Goal: Information Seeking & Learning: Stay updated

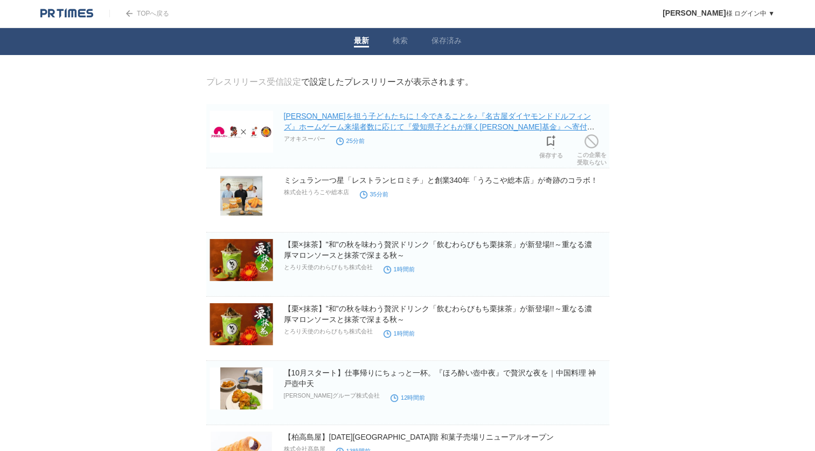
click at [374, 126] on link "[PERSON_NAME]を担う子どもたちに！今できることを♪『名古屋ダイヤモンドドルフィンズ』ホームゲーム来場者数に応じて『愛知県子どもが輝く[PERSON…" at bounding box center [439, 127] width 311 height 30
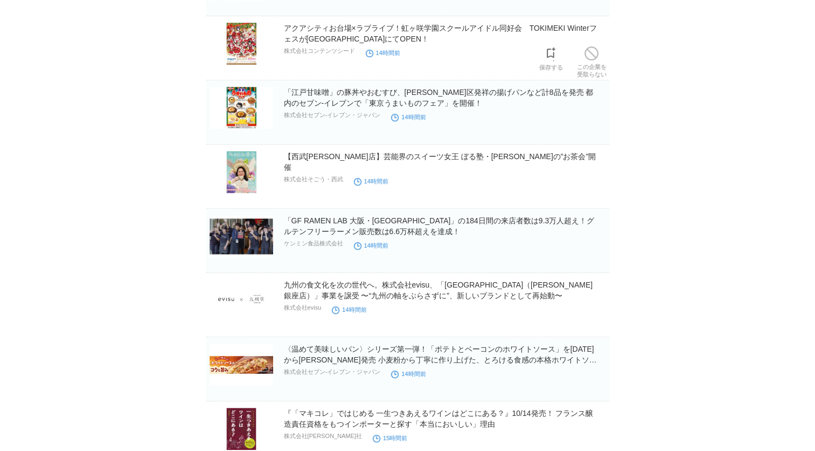
scroll to position [539, 0]
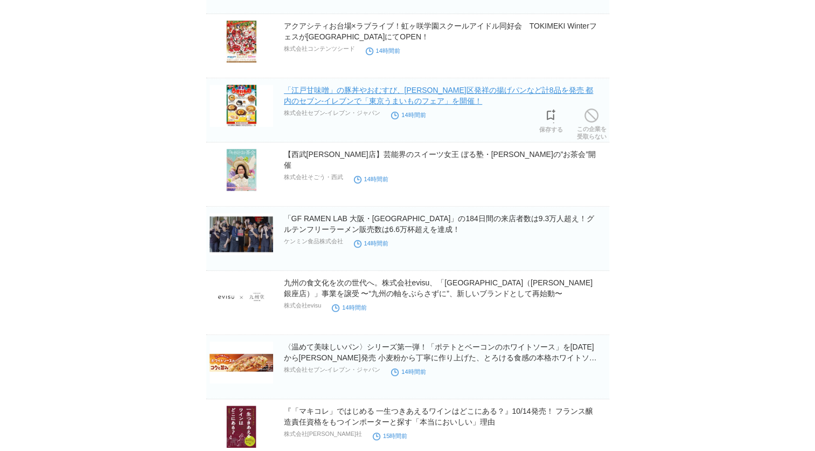
click at [369, 103] on link "「江戸甘味噌」の豚丼やおむすび、[PERSON_NAME]区発祥の揚げパンなど計8品を発売 都内のセブン‐イレブンで「東京うまいものフェア」を開催！" at bounding box center [439, 95] width 310 height 19
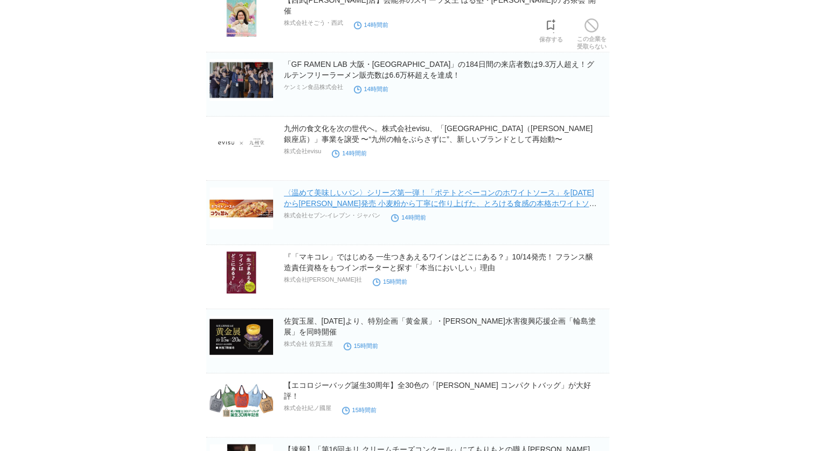
scroll to position [701, 0]
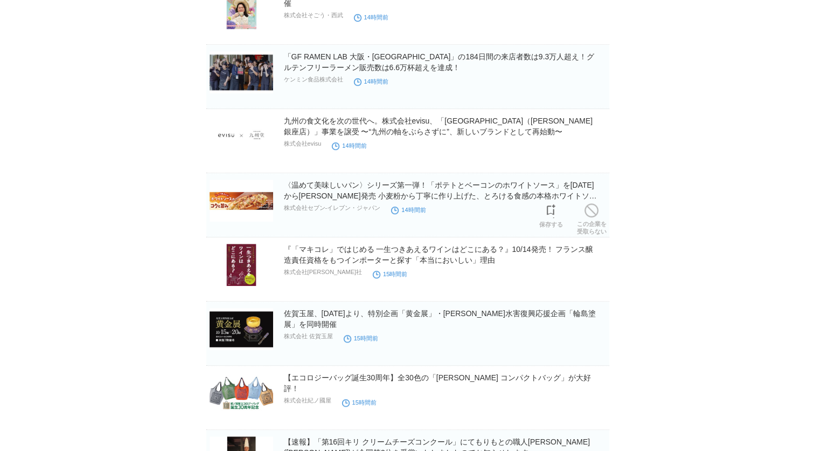
click at [384, 191] on h2 "〈温めて美味しいパン〉シリーズ第一弾！「ポテトとベーコンのホワイトソース」を[DATE]から[PERSON_NAME]発売 小麦粉から丁寧に作り上げた、とろけ…" at bounding box center [445, 190] width 323 height 22
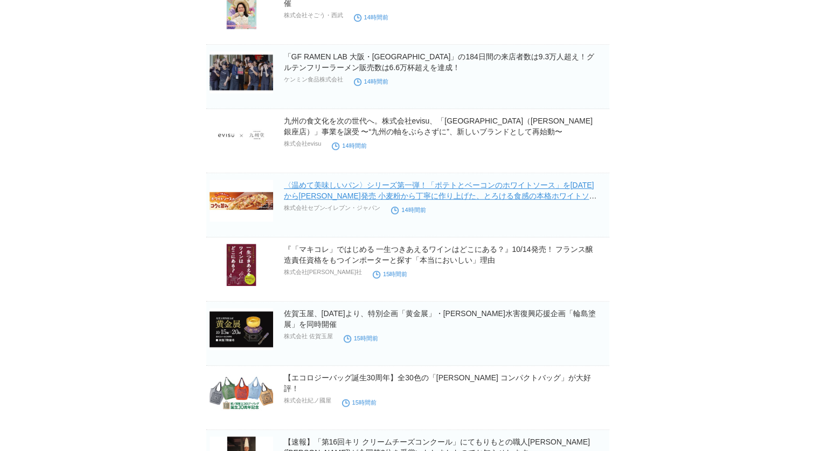
click at [451, 190] on link "〈温めて美味しいパン〉シリーズ第一弾！「ポテトとベーコンのホワイトソース」を[DATE]から[PERSON_NAME]発売 小麦粉から丁寧に作り上げた、とろけ…" at bounding box center [440, 196] width 313 height 30
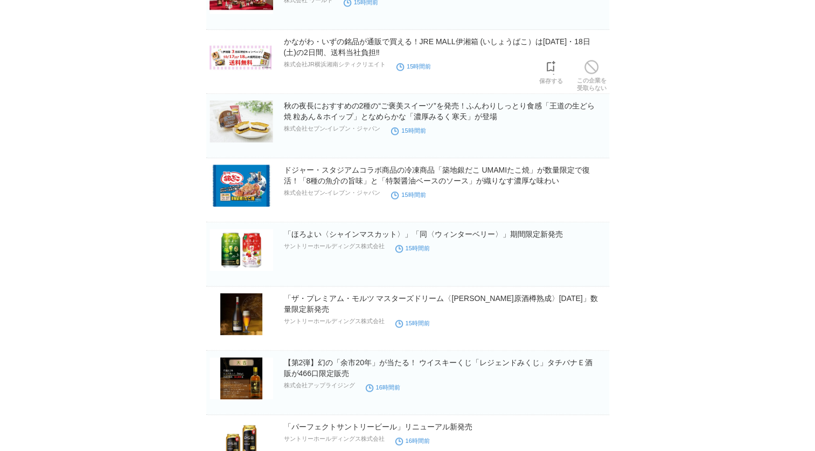
scroll to position [1294, 0]
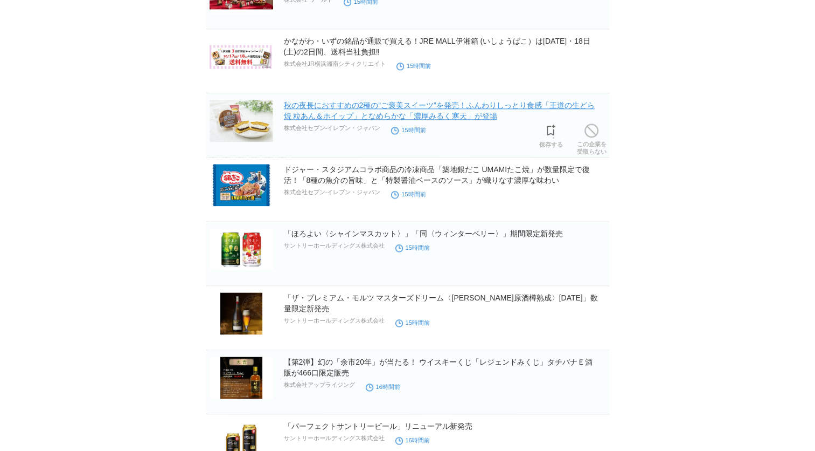
click at [348, 115] on link "秋の夜長におすすめの2種の“ご褒美スイーツ”を発売！ふんわりしっとり食感「王道の生どら焼 粒あん＆ホイップ」となめらかな「濃厚みるく寒天」が登場" at bounding box center [439, 110] width 311 height 19
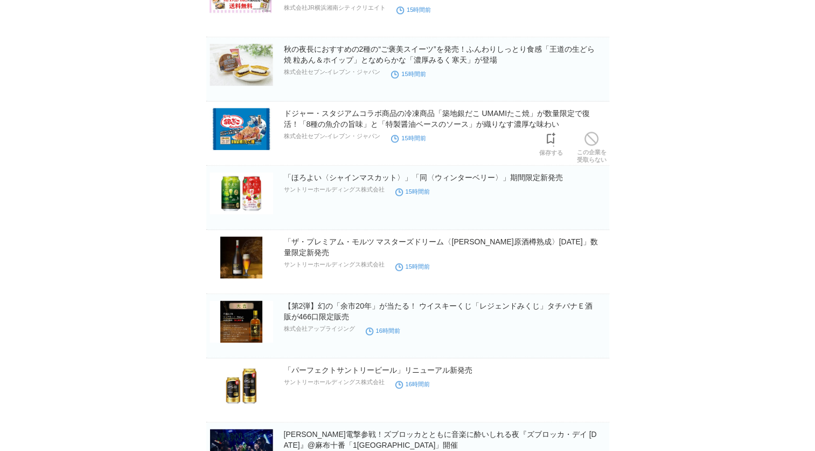
scroll to position [1401, 0]
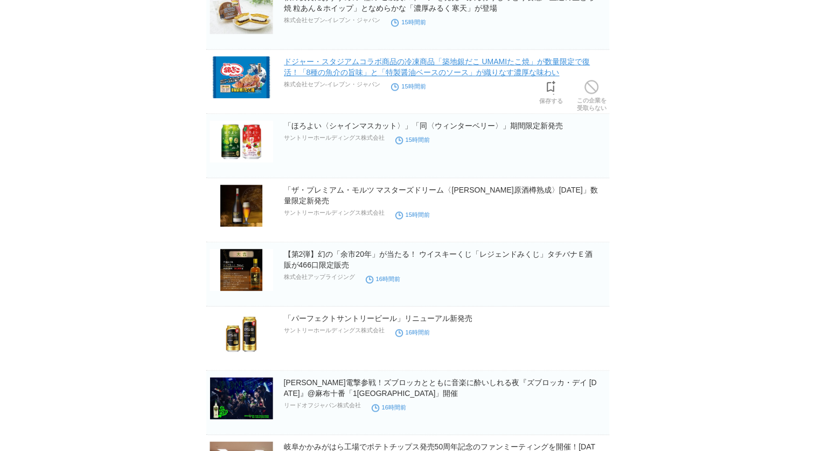
click at [337, 71] on link "ドジャー・スタジアムコラボ商品の冷凍商品「築地銀だこ UMAMIたこ焼」が数量限定で復活！「8種の魚介の旨味」と「特製醤油ベースのソース」が織りなす濃厚な味わい" at bounding box center [437, 66] width 307 height 19
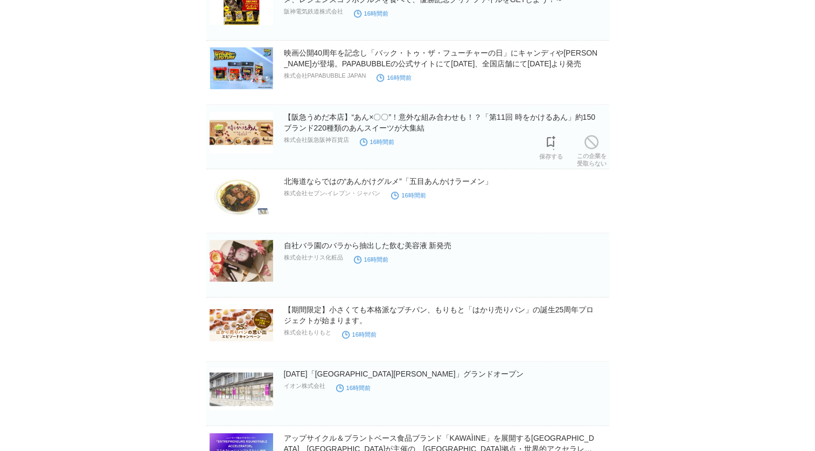
scroll to position [2102, 0]
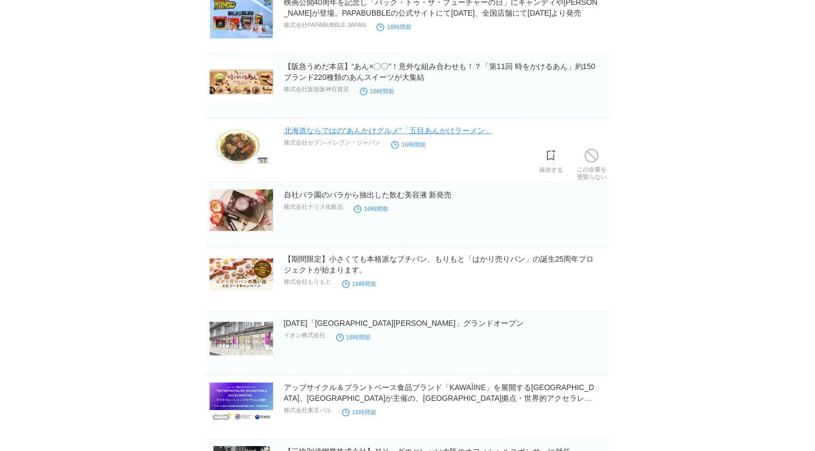
click at [325, 129] on link "北海道ならではの“あんかけグルメ”「五目あんかけラーメン」" at bounding box center [388, 130] width 209 height 9
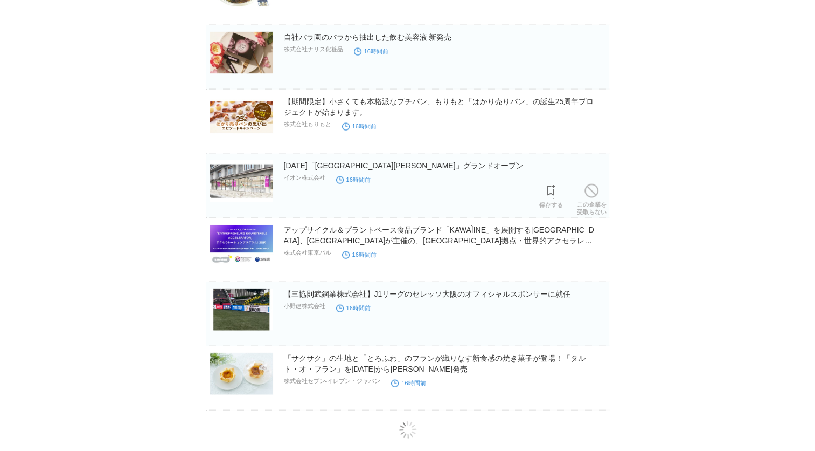
scroll to position [2264, 0]
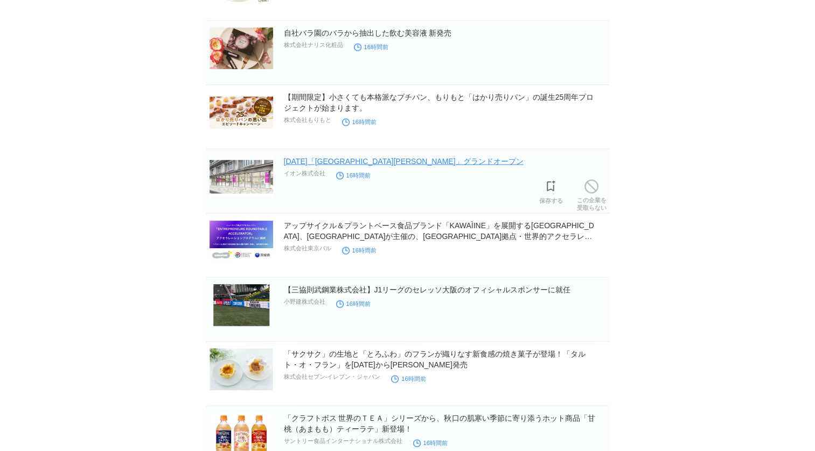
click at [389, 163] on link "[DATE]「[GEOGRAPHIC_DATA][PERSON_NAME]」グランドオープン" at bounding box center [404, 161] width 240 height 9
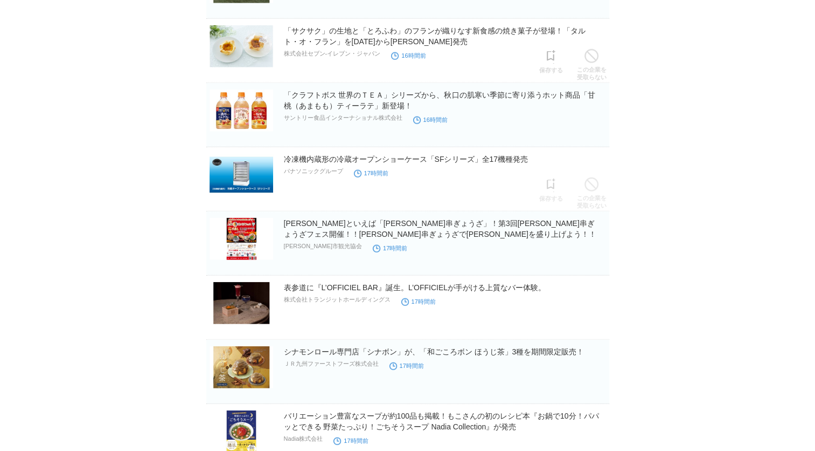
scroll to position [2587, 0]
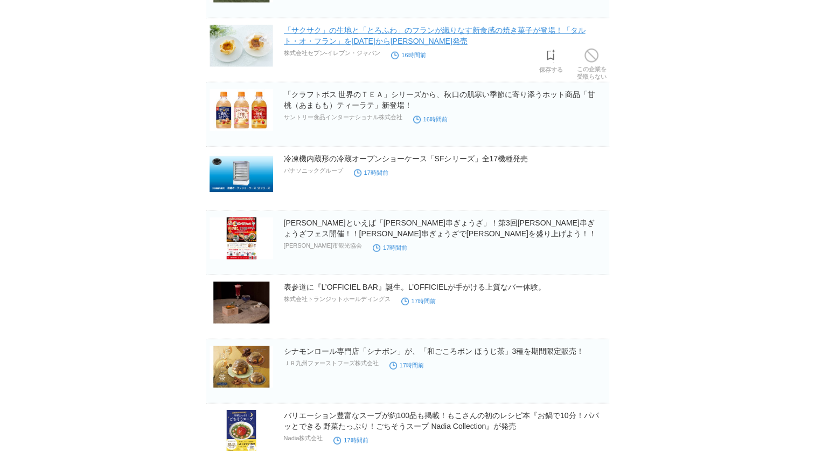
click at [334, 36] on link "「サクサク」の生地と「とろふわ」のフランが織りなす新食感の焼き菓子が登場！「タルト・オ・フラン」を[DATE]から[PERSON_NAME]発売" at bounding box center [435, 35] width 302 height 19
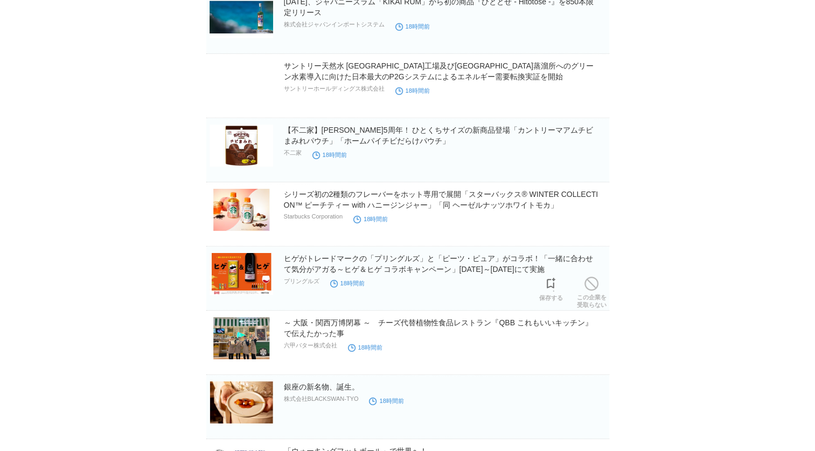
scroll to position [3551, 0]
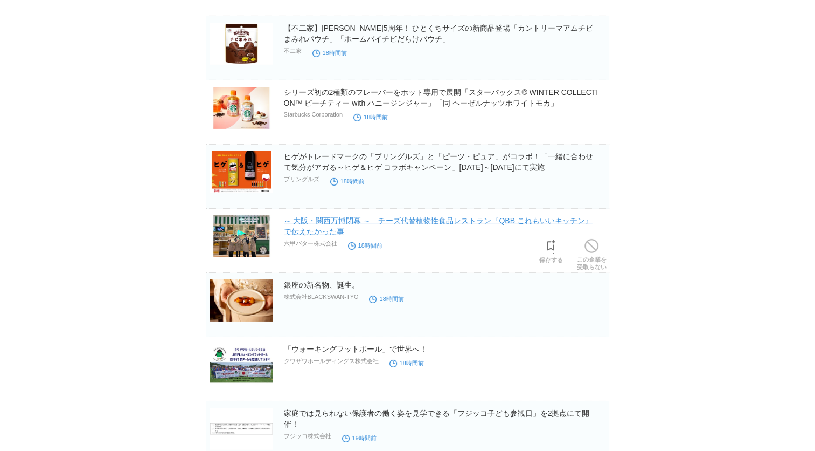
click at [366, 218] on link "～ 大阪・関西万博閉幕 ～　チーズ代替植物性食品レストラン『QBB これもいいキッチン』で伝えたかった事" at bounding box center [438, 225] width 309 height 19
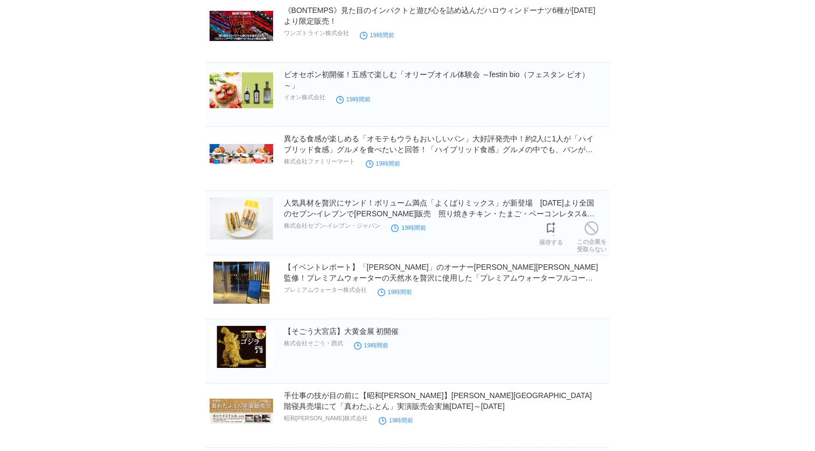
scroll to position [4036, 0]
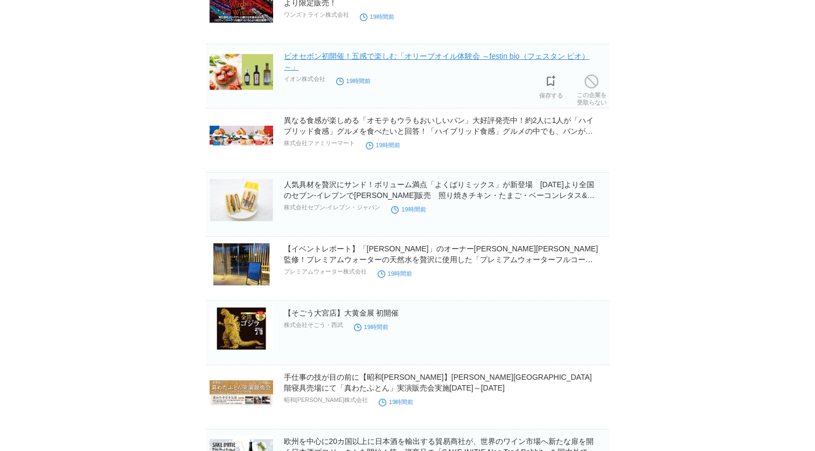
click at [347, 52] on link "ビオセボン初開催！五感で楽しむ「オリーブオイル体験会 ～festin bio（フェスタン ビオ）～」" at bounding box center [437, 61] width 306 height 19
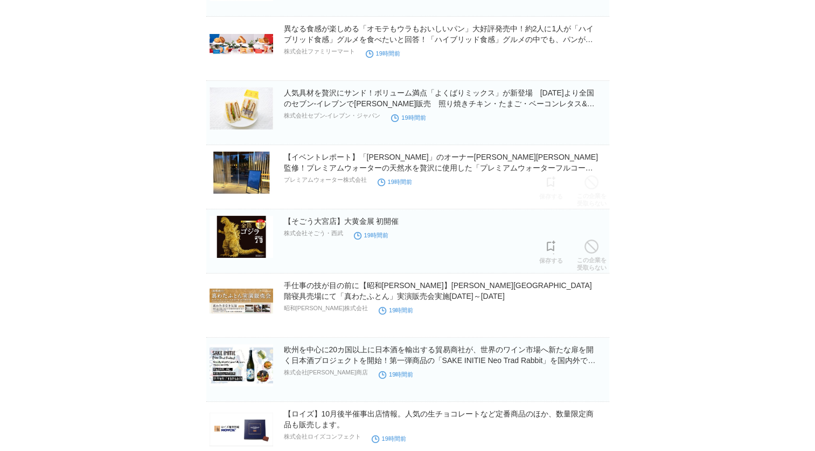
scroll to position [4144, 0]
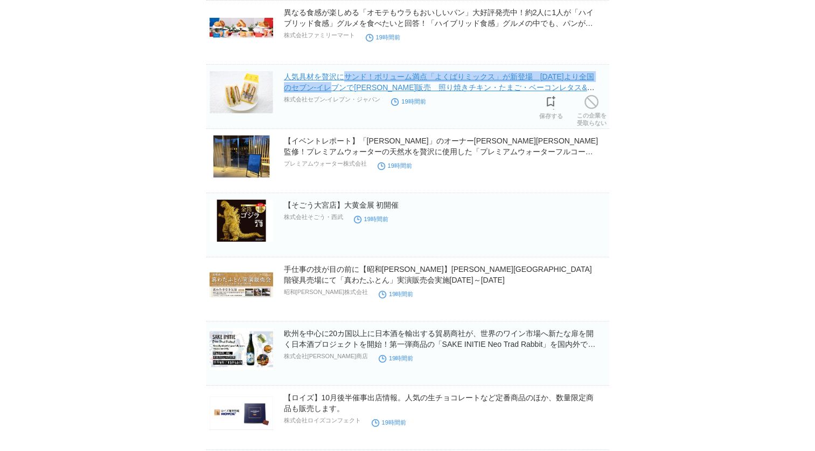
click at [347, 78] on h2 "人気具材を贅沢にサンド！ボリューム満点「よくばりミックス」が新登場　[DATE]より全国のセブン‐イレブンで[PERSON_NAME]販売　照り焼きチキン・た…" at bounding box center [445, 82] width 323 height 22
click at [348, 77] on h2 "人気具材を贅沢にサンド！ボリューム満点「よくばりミックス」が新登場　[DATE]より全国のセブン‐イレブンで[PERSON_NAME]販売　照り焼きチキン・た…" at bounding box center [445, 82] width 323 height 22
click at [395, 85] on link "人気具材を贅沢にサンド！ボリューム満点「よくばりミックス」が新登場　[DATE]より全国のセブン‐イレブンで[PERSON_NAME]販売　照り焼きチキン・た…" at bounding box center [439, 87] width 311 height 30
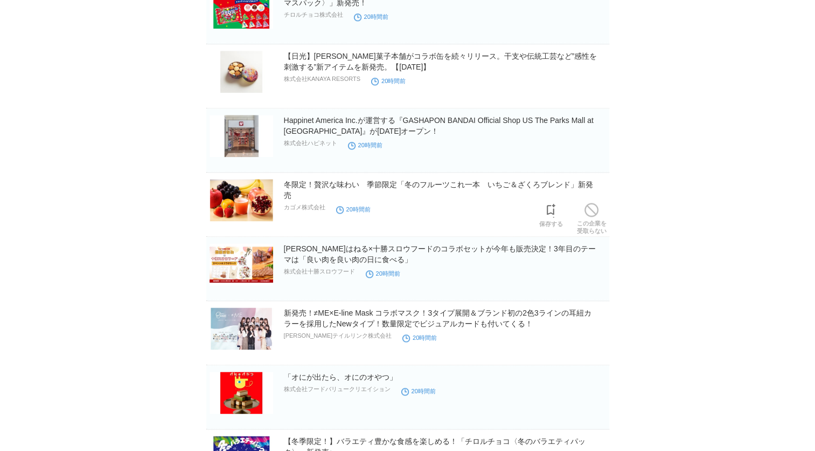
scroll to position [5438, 0]
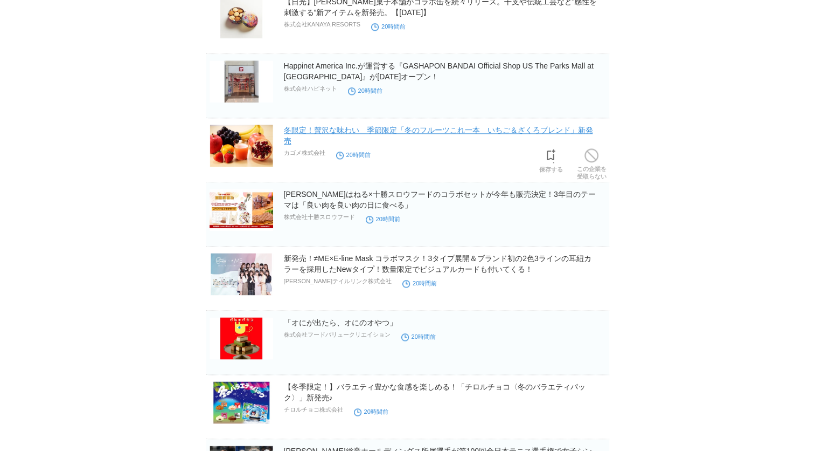
click at [375, 126] on link "冬限定！贅沢な味わい　季節限定「冬のフルーツこれ一本　いちご＆ざくろブレンド」新発売" at bounding box center [438, 135] width 309 height 19
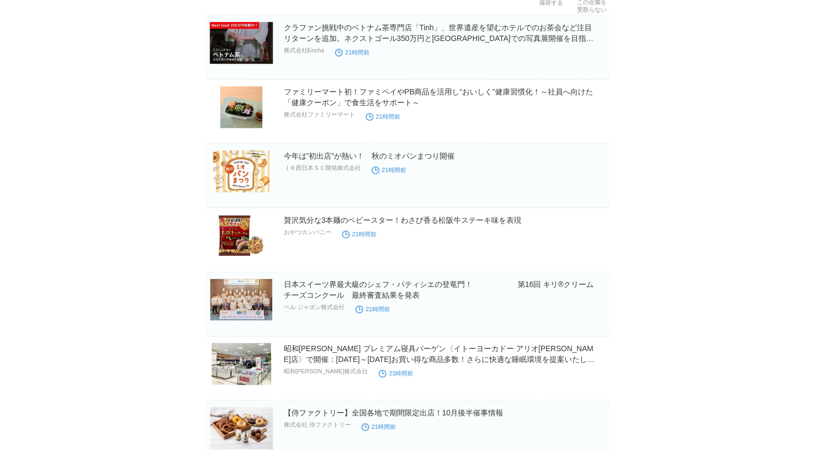
scroll to position [6516, 0]
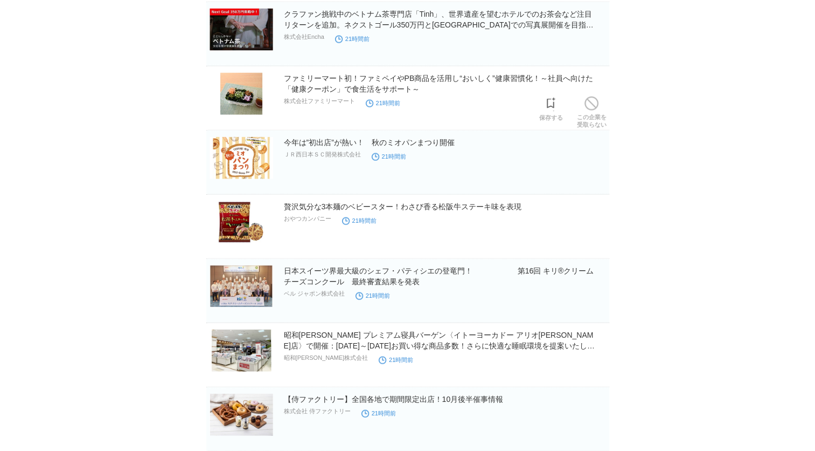
click at [354, 74] on h2 "ファミリーマート初！ファミペイやPB商品を活用し“おいしく”健康習慣化！～社員へ向けた「健康クーポン」で食生活をサポート～" at bounding box center [445, 84] width 323 height 22
click at [321, 75] on link "ファミリーマート初！ファミペイやPB商品を活用し“おいしく”健康習慣化！～社員へ向けた「健康クーポン」で食生活をサポート～" at bounding box center [438, 83] width 309 height 19
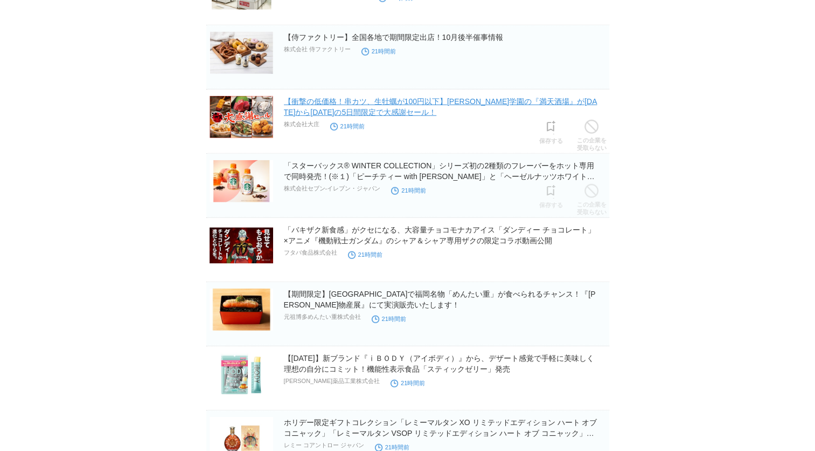
scroll to position [6893, 0]
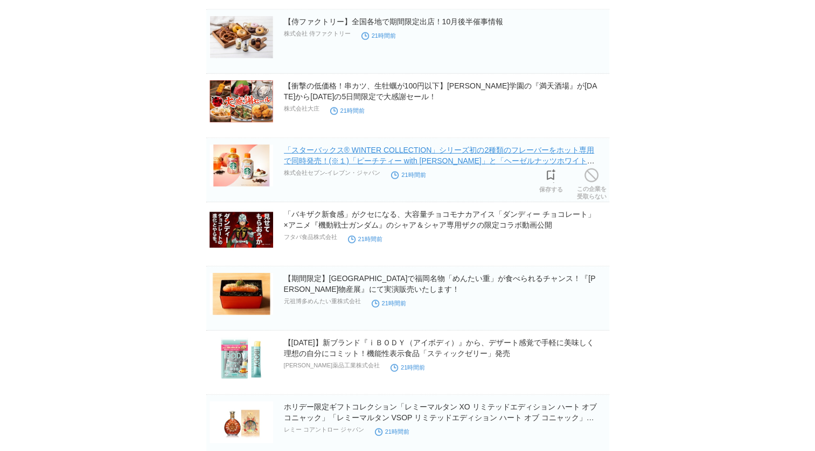
click at [339, 146] on link "「スターバックス® WINTER COLLECTION」シリーズ初の2種類のフレーバーをホット専用で同時発売！(※１)「ピーチティー with [PERSON…" at bounding box center [439, 161] width 311 height 30
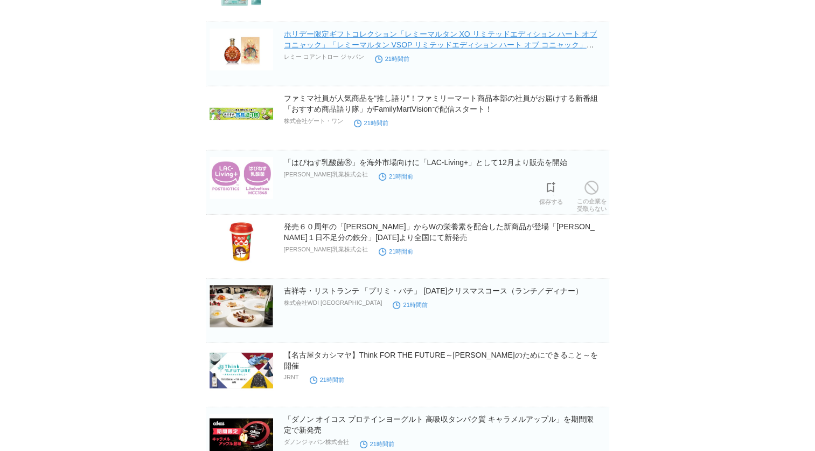
scroll to position [7270, 0]
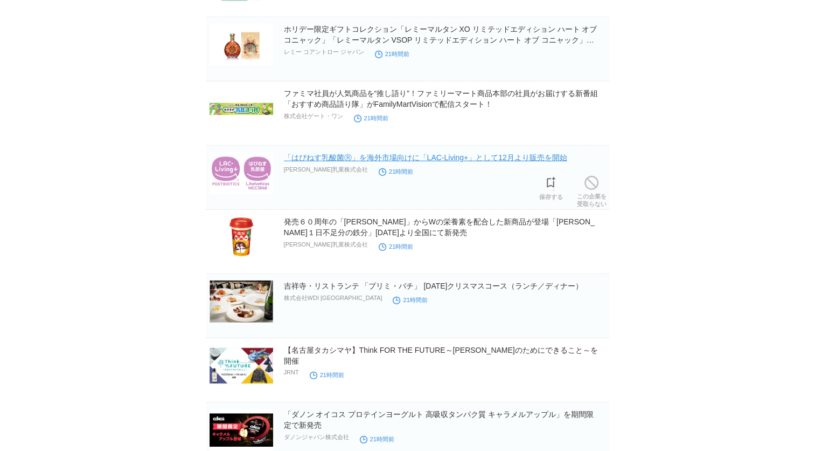
click at [338, 153] on link "「はぴねす乳酸菌Ⓡ」を海外市場向けに「LAC-Living+」として12月より販売を開始" at bounding box center [425, 157] width 283 height 9
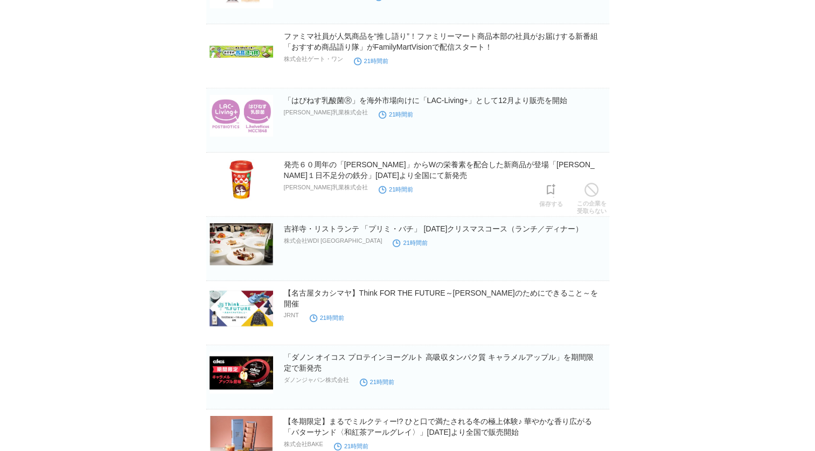
scroll to position [7378, 0]
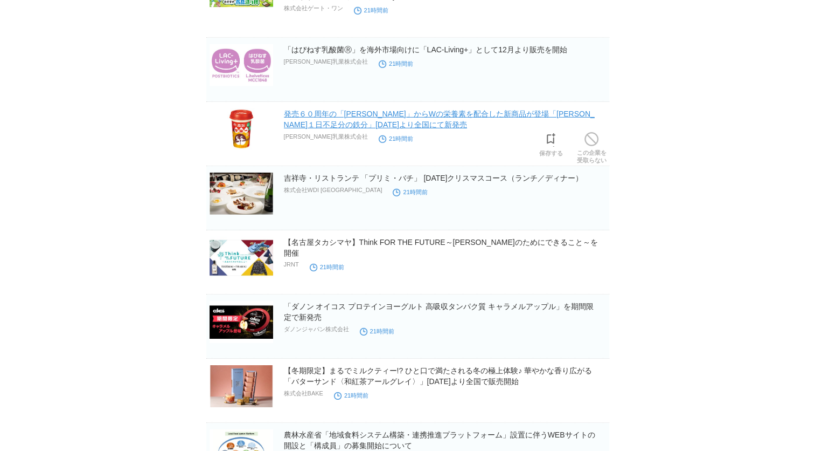
click at [345, 109] on link "発売６０周年の「[PERSON_NAME]」からWの栄養素を配合した新商品が登場「[PERSON_NAME]１日不足分の鉄分」[DATE]より全国にて新発売" at bounding box center [439, 118] width 311 height 19
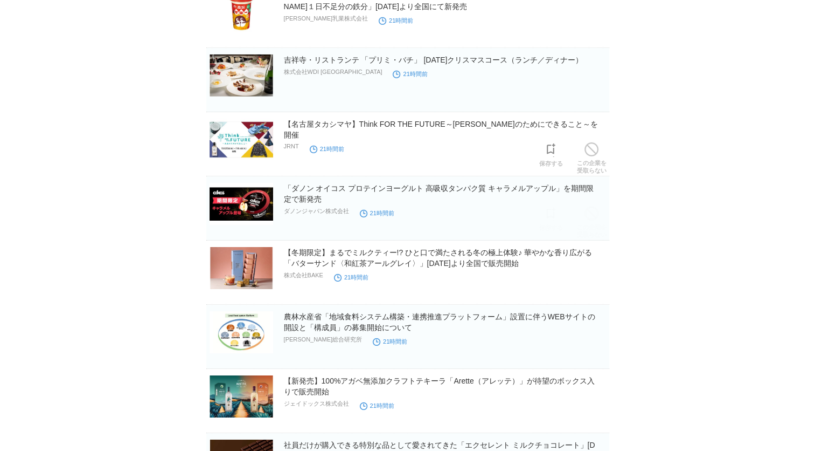
scroll to position [7540, 0]
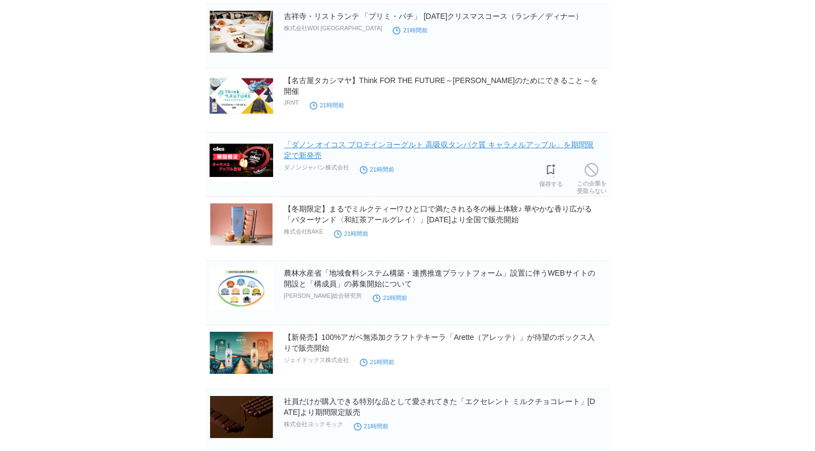
click at [315, 142] on link "「ダノン オイコス プロテインヨーグルト 高吸収タンパク質 キャラメルアップル」を期間限定で新発売" at bounding box center [439, 149] width 310 height 19
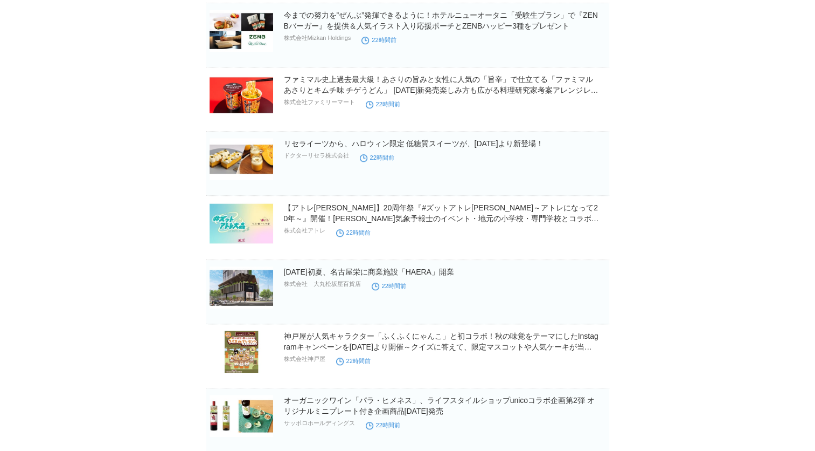
scroll to position [9105, 0]
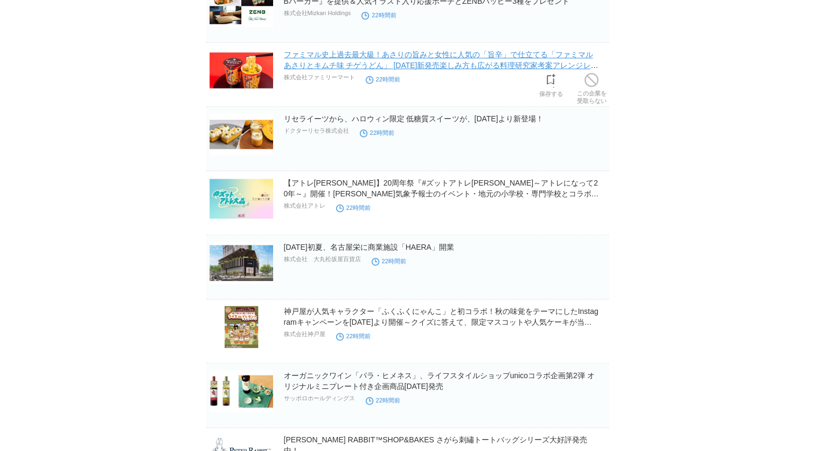
click at [350, 50] on link "ファミマル史上過去最大級！あさりの旨みと女性に人気の「旨辛」で仕立てる「ファミマル あさりとキムチ味 チゲうどん」 [DATE]新発売楽しみ方も広がる料理研究…" at bounding box center [441, 65] width 315 height 30
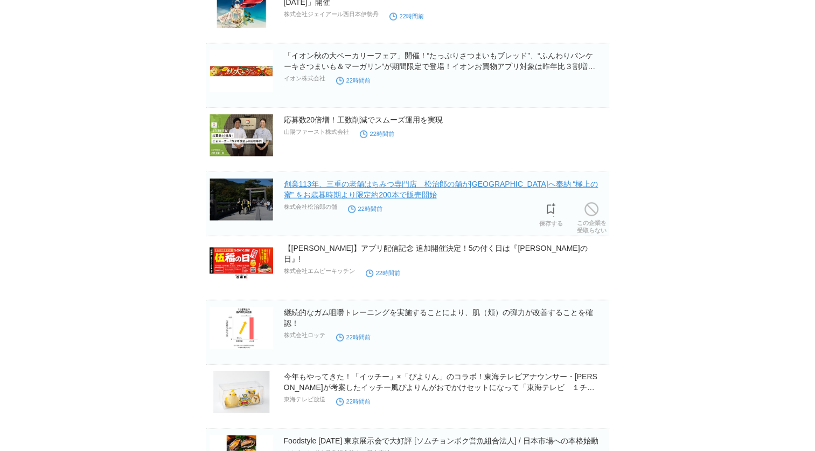
scroll to position [10817, 0]
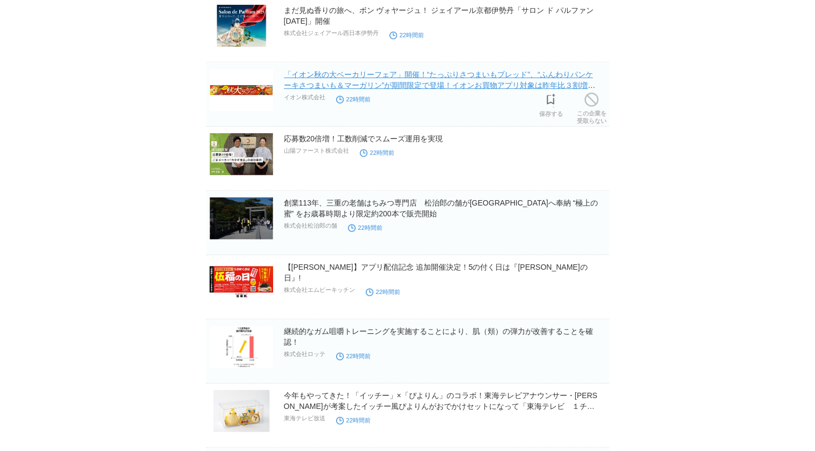
click at [328, 70] on link "「イオン秋の大ベーカリーフェア」開催！“たっぷりさつまいもブレッド”、“ふんわりパンケーキさつまいも＆マーガリン”が期間限定で登場！イオンお買物アプリ対象は昨…" at bounding box center [440, 85] width 312 height 30
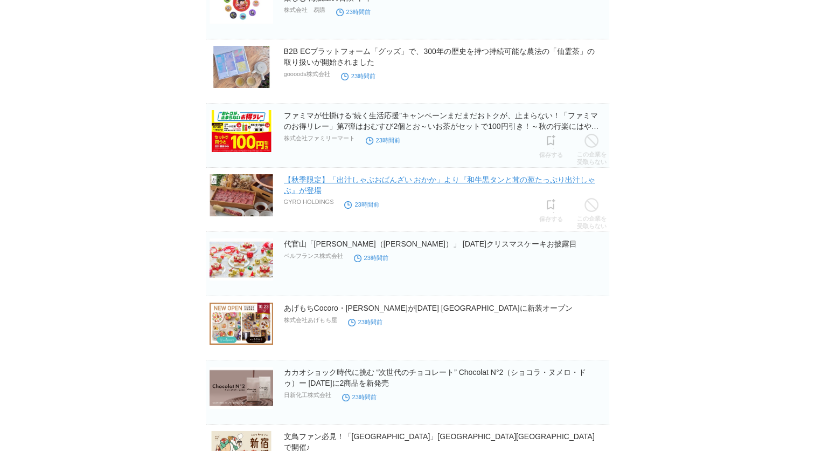
scroll to position [11948, 0]
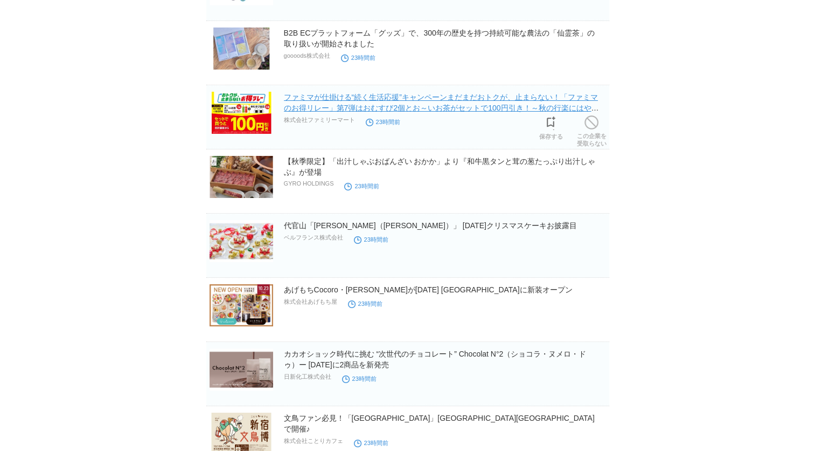
click at [377, 93] on link "ファミマが仕掛ける“続く生活応援”キャンペーンまだまだおトクが、止まらない！「ファミマのお得リレー」第7弾はおむすび2個とお～いお茶がセットで100円引き！～…" at bounding box center [441, 108] width 315 height 30
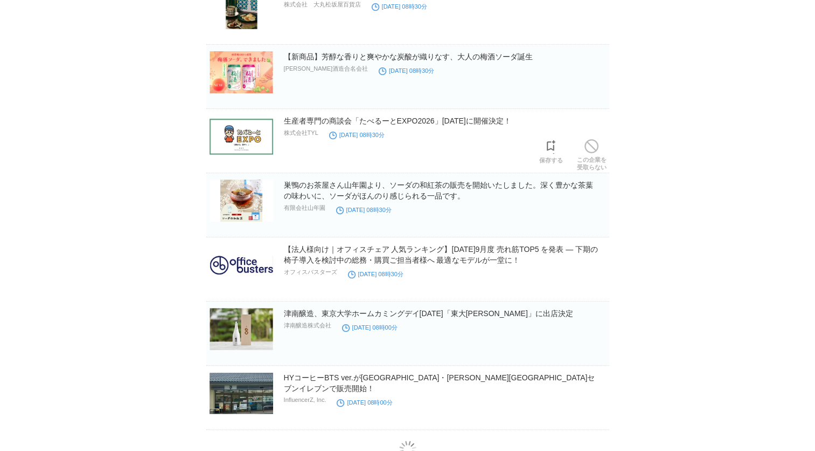
scroll to position [12515, 0]
